Goal: Task Accomplishment & Management: Manage account settings

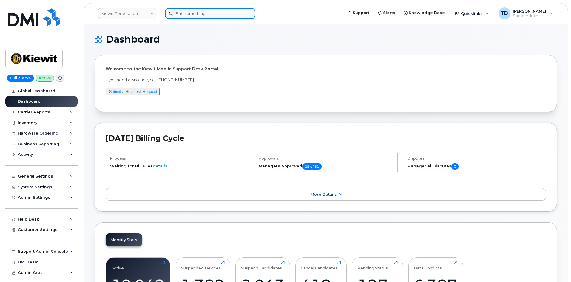
click at [227, 14] on input at bounding box center [210, 13] width 90 height 11
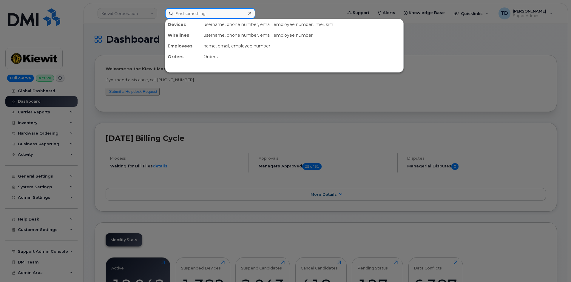
paste input "9472606850"
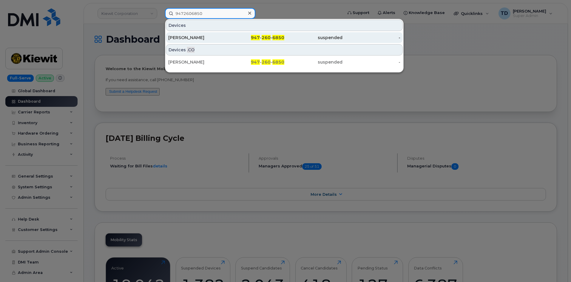
type input "9472606850"
click at [229, 38] on div "947 - 260 - 6850" at bounding box center [255, 38] width 58 height 6
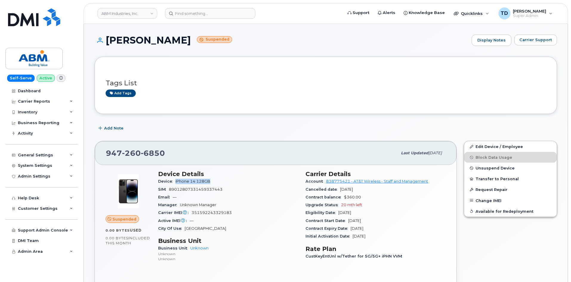
drag, startPoint x: 221, startPoint y: 181, endPoint x: 173, endPoint y: 183, distance: 47.2
click at [173, 183] on div "Device iPhone 14 128GB" at bounding box center [228, 182] width 140 height 8
copy span "iPhone 14 128GB"
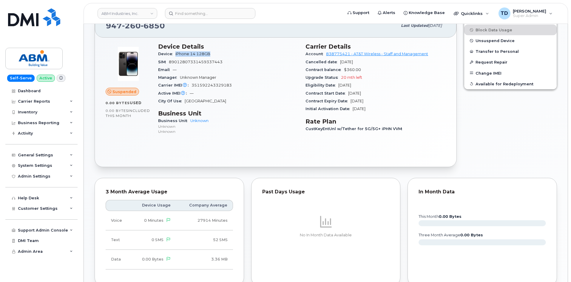
scroll to position [62, 0]
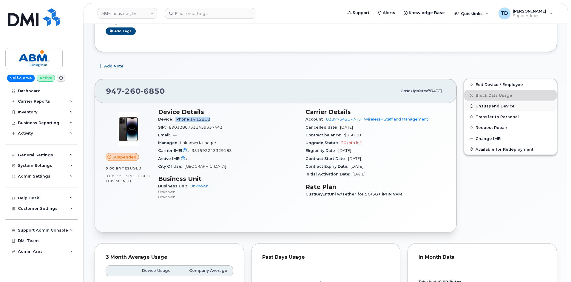
click at [497, 108] on button "Unsuspend Device" at bounding box center [510, 106] width 93 height 11
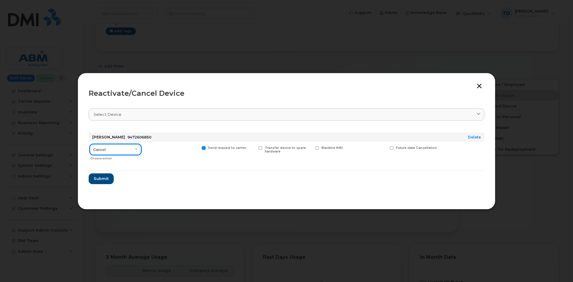
click at [116, 150] on select "Cancel Reactivate" at bounding box center [115, 149] width 51 height 11
select select "[object Object]"
click at [90, 144] on select "Cancel Reactivate" at bounding box center [115, 149] width 51 height 11
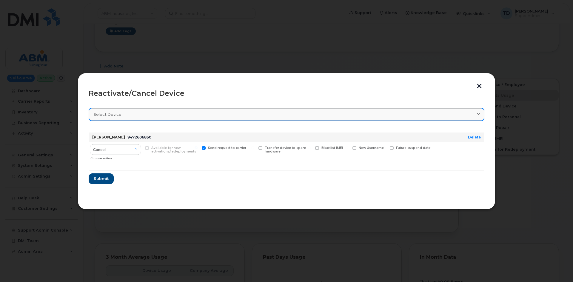
click at [209, 115] on div "Select device" at bounding box center [287, 115] width 386 height 6
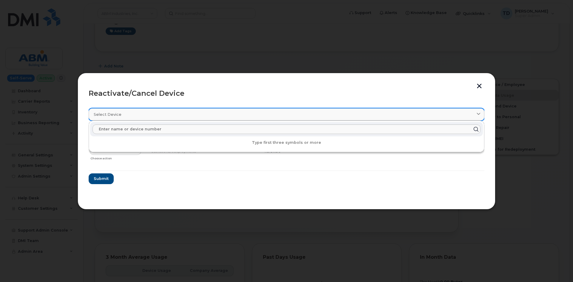
click at [209, 115] on div "Select device" at bounding box center [287, 115] width 386 height 6
click at [211, 110] on link "Select device" at bounding box center [287, 114] width 396 height 12
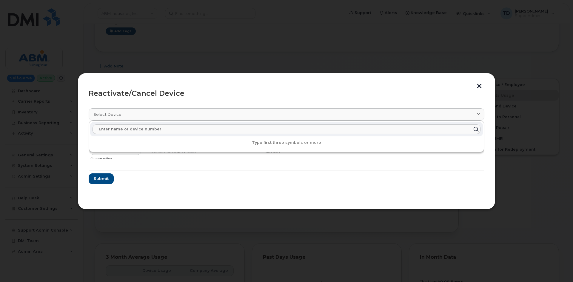
click at [224, 98] on header "Reactivate/Cancel Device" at bounding box center [287, 93] width 396 height 19
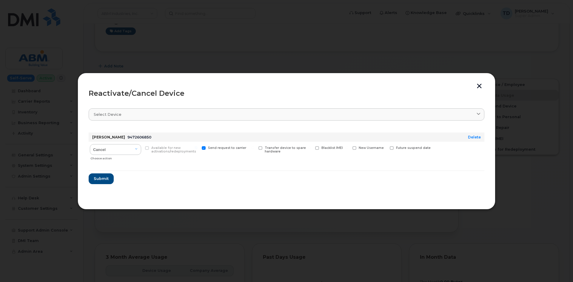
drag, startPoint x: 370, startPoint y: 89, endPoint x: 338, endPoint y: 104, distance: 35.4
click at [340, 104] on div "Reactivate/Cancel Device Select device Type first three symbols or more DEANA D…" at bounding box center [287, 141] width 396 height 115
click at [480, 85] on button "button" at bounding box center [479, 87] width 9 height 6
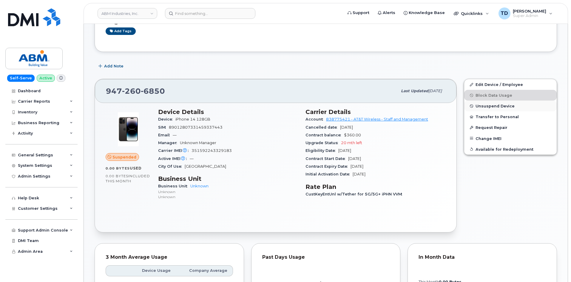
click at [497, 103] on button "Unsuspend Device" at bounding box center [510, 106] width 93 height 11
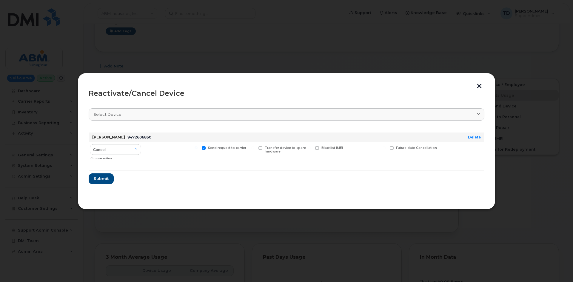
click at [114, 144] on div "Cancel Reactivate Choose action" at bounding box center [116, 152] width 54 height 21
click at [113, 150] on select "Cancel Reactivate" at bounding box center [115, 149] width 51 height 11
select select "[object Object]"
click at [90, 144] on select "Cancel Reactivate" at bounding box center [115, 149] width 51 height 11
click at [109, 181] on button "Submit" at bounding box center [101, 178] width 24 height 11
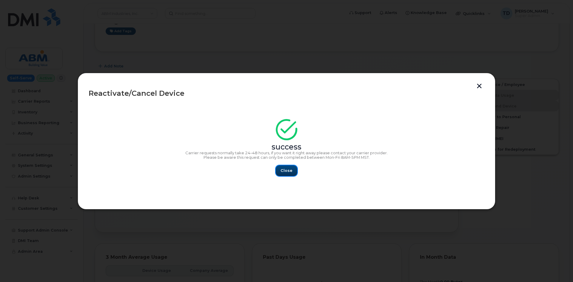
click at [283, 172] on span "Close" at bounding box center [287, 171] width 12 height 6
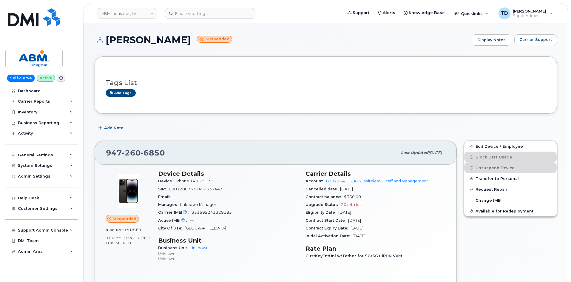
scroll to position [0, 0]
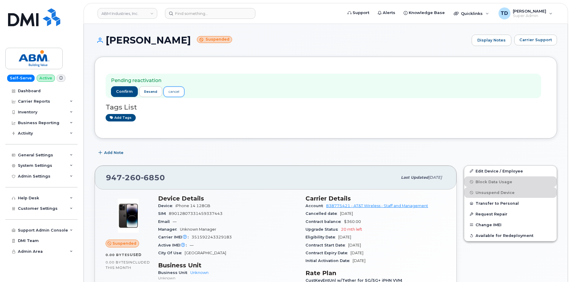
click at [178, 91] on div "cancel" at bounding box center [174, 91] width 11 height 5
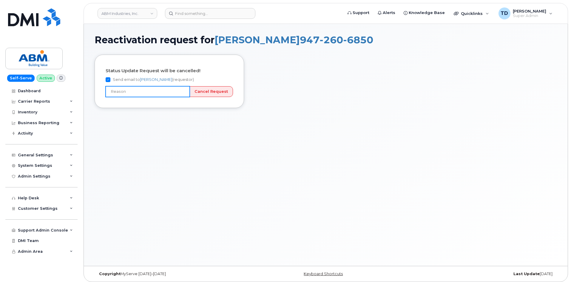
click at [161, 90] on input "text" at bounding box center [148, 91] width 84 height 11
type input "Picked number by mistake"
click at [204, 94] on input "Cancel Request" at bounding box center [211, 91] width 44 height 11
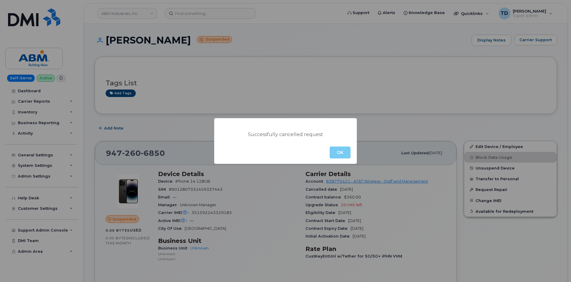
click at [334, 153] on button "OK" at bounding box center [340, 153] width 21 height 12
